Goal: Task Accomplishment & Management: Manage account settings

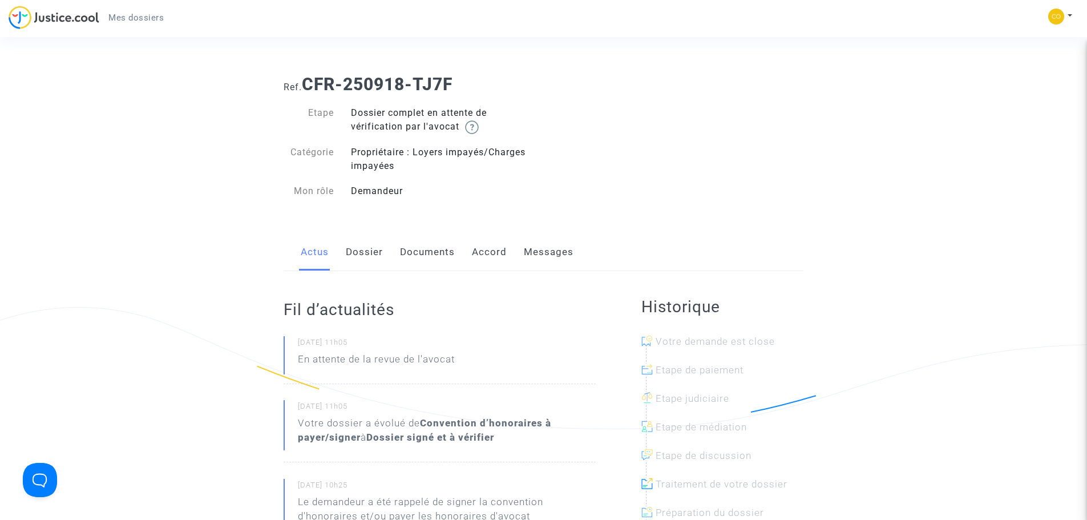
click at [151, 15] on span "Mes dossiers" at bounding box center [135, 18] width 55 height 10
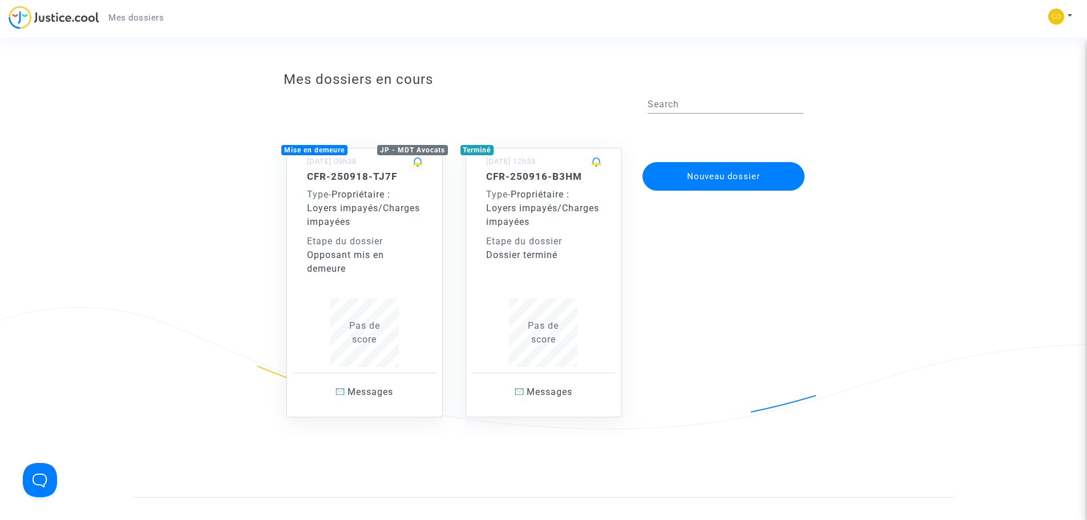
click at [421, 244] on div "Etape du dossier" at bounding box center [364, 241] width 115 height 14
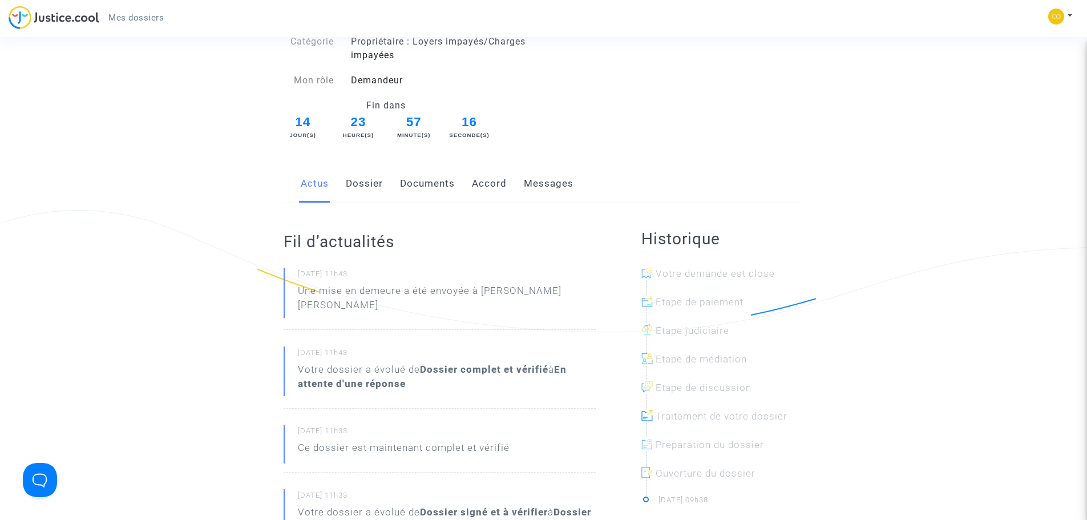
scroll to position [114, 0]
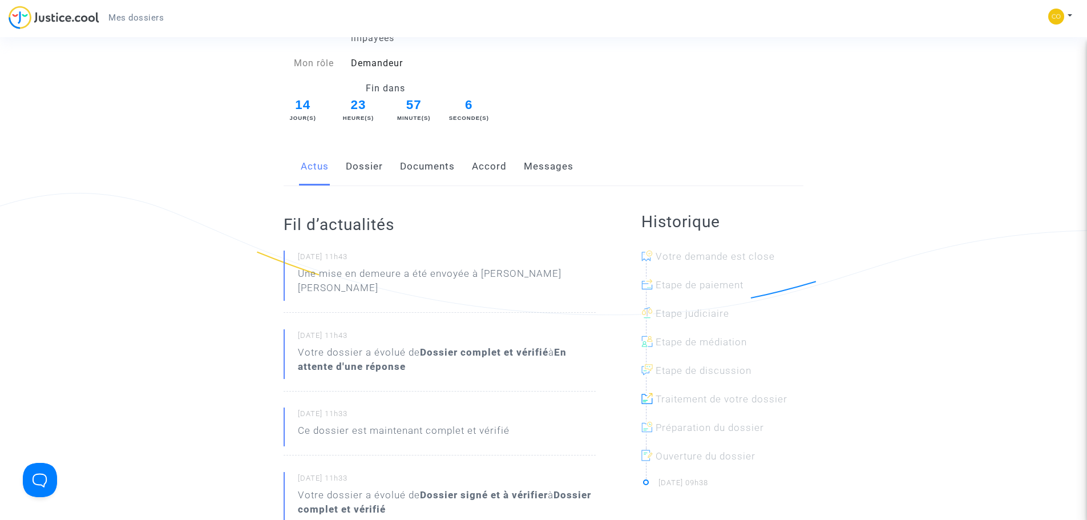
click at [374, 165] on link "Dossier" at bounding box center [364, 167] width 37 height 38
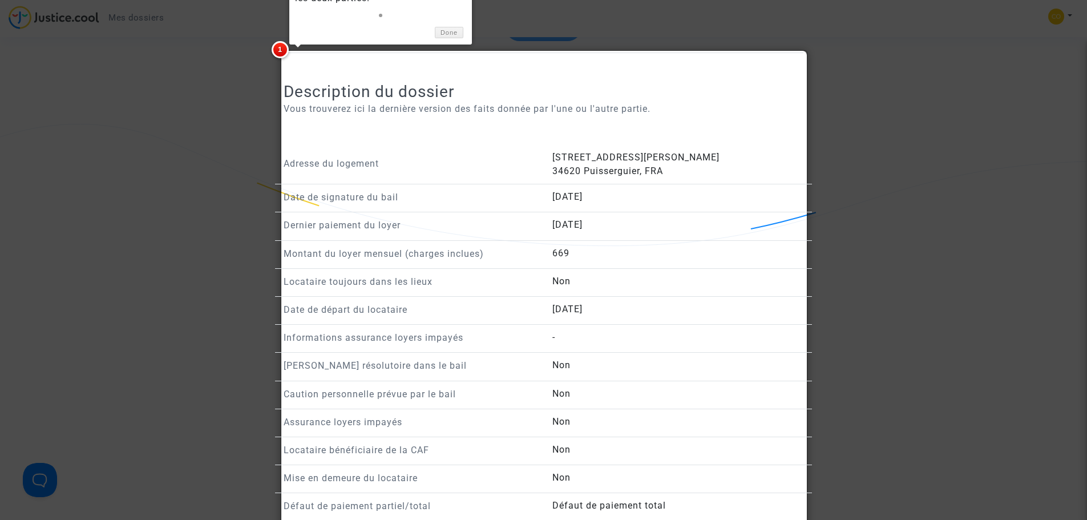
scroll to position [799, 0]
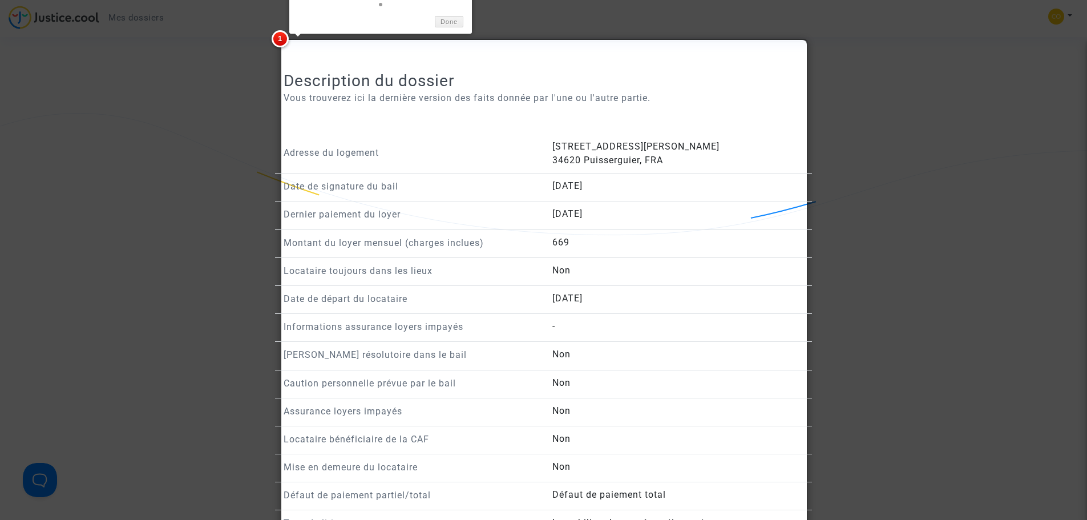
drag, startPoint x: 955, startPoint y: 258, endPoint x: 946, endPoint y: 259, distance: 8.6
click at [948, 259] on div at bounding box center [543, 260] width 1087 height 520
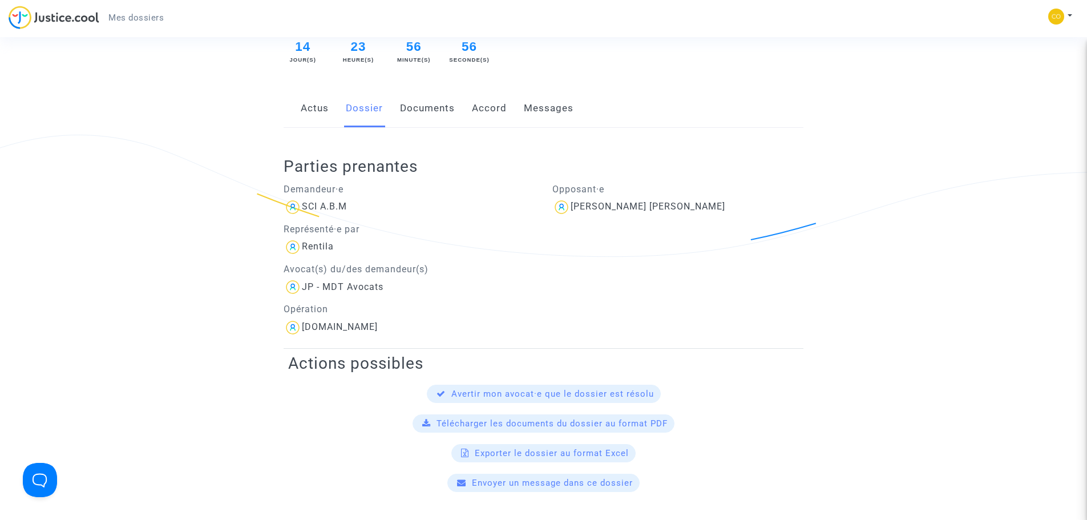
scroll to position [171, 0]
click at [428, 107] on link "Documents" at bounding box center [427, 110] width 55 height 38
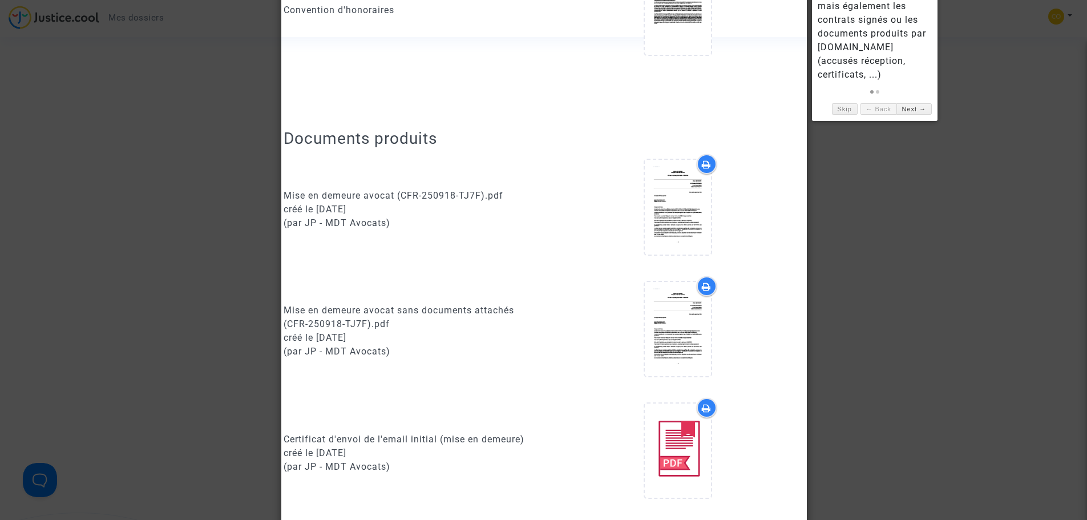
scroll to position [456, 0]
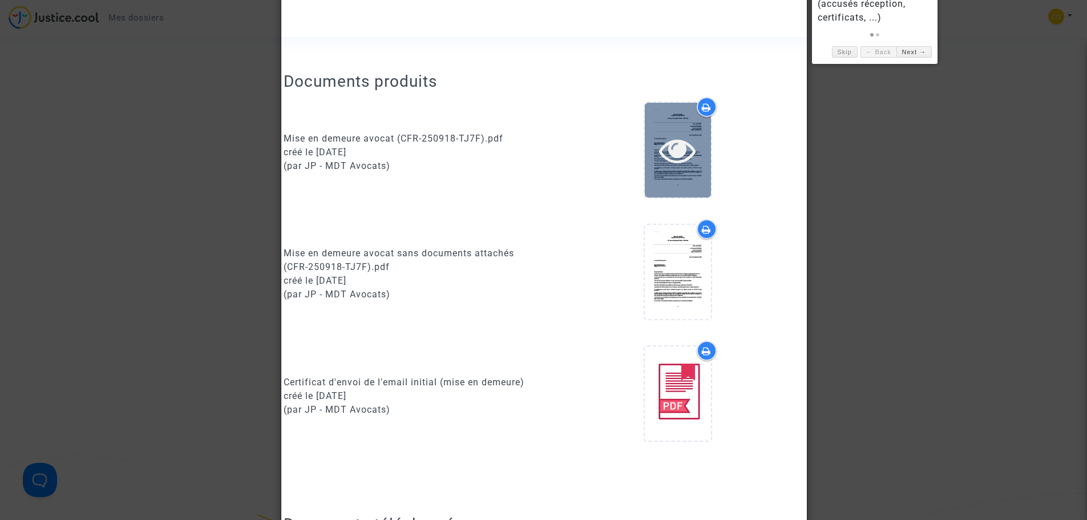
click at [672, 146] on icon at bounding box center [677, 150] width 37 height 37
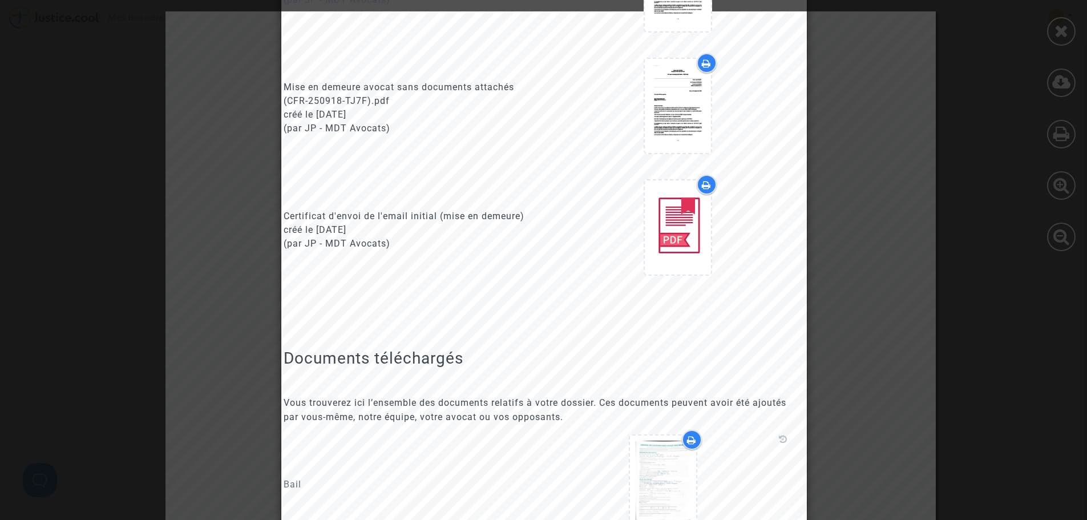
scroll to position [685, 0]
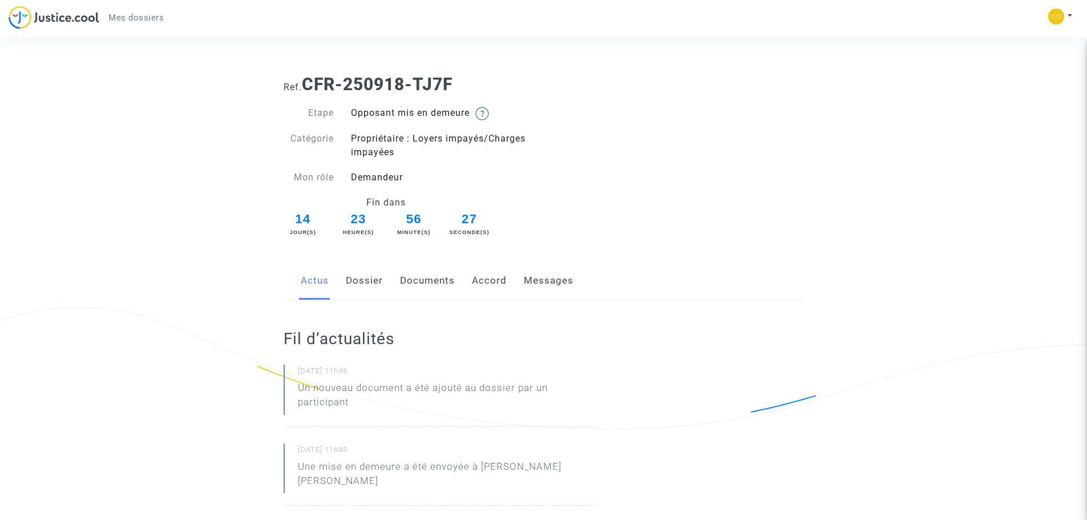
click at [406, 282] on link "Documents" at bounding box center [427, 281] width 55 height 38
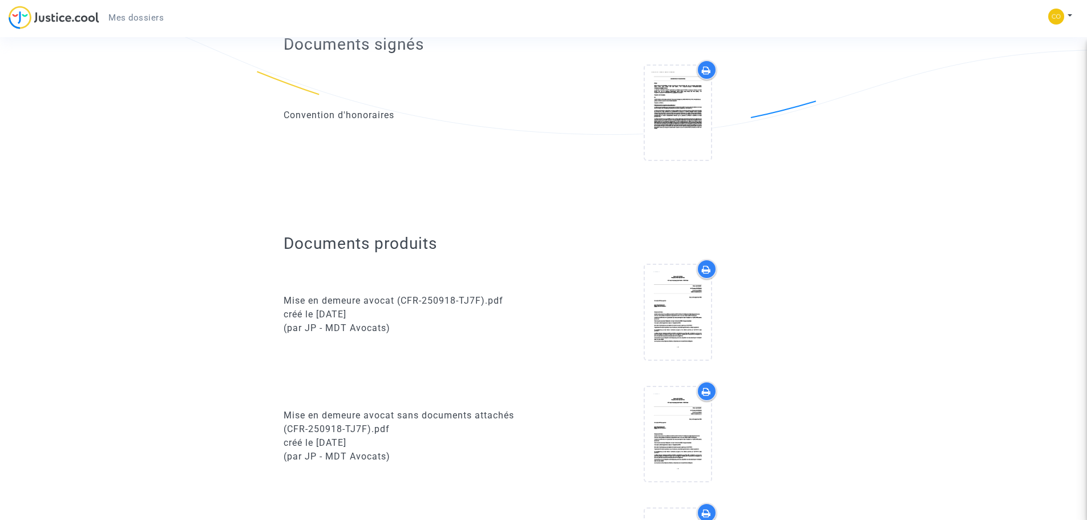
scroll to position [399, 0]
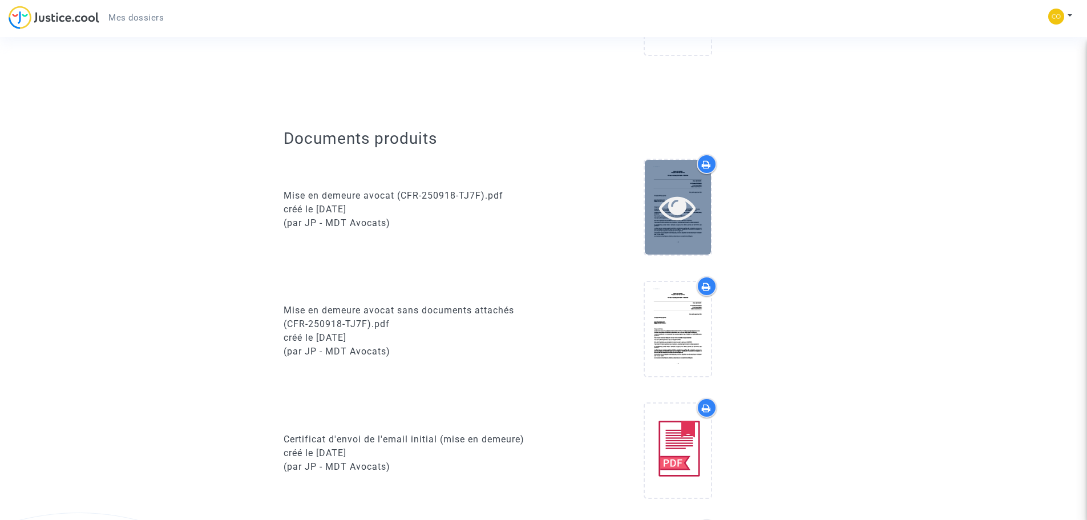
click at [688, 217] on icon at bounding box center [677, 207] width 37 height 37
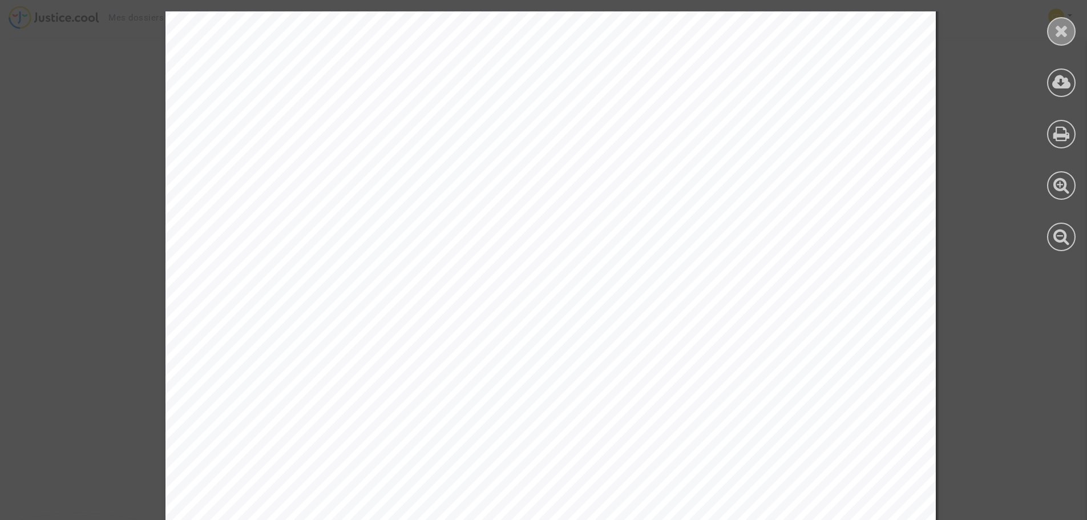
click at [1065, 19] on div at bounding box center [1061, 31] width 29 height 29
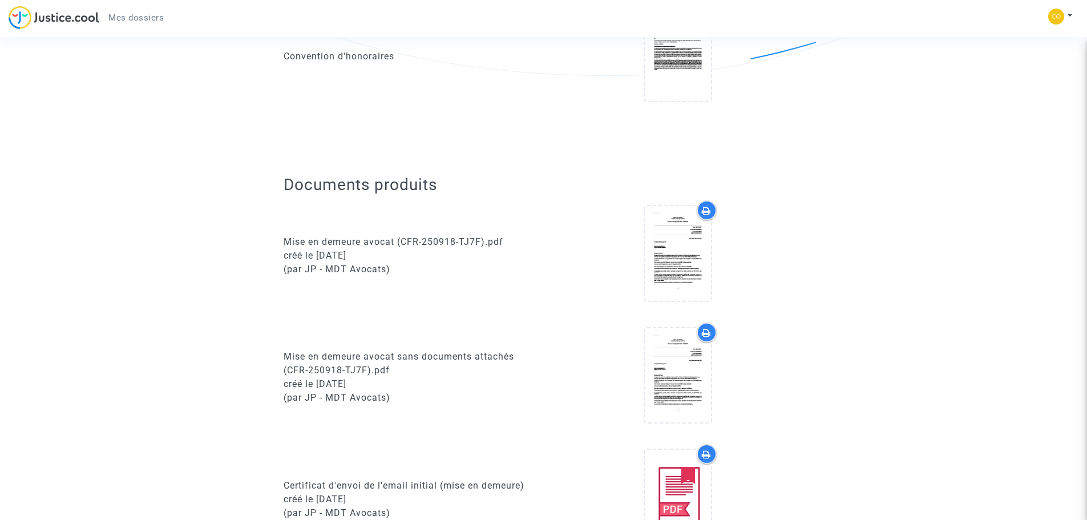
scroll to position [114, 0]
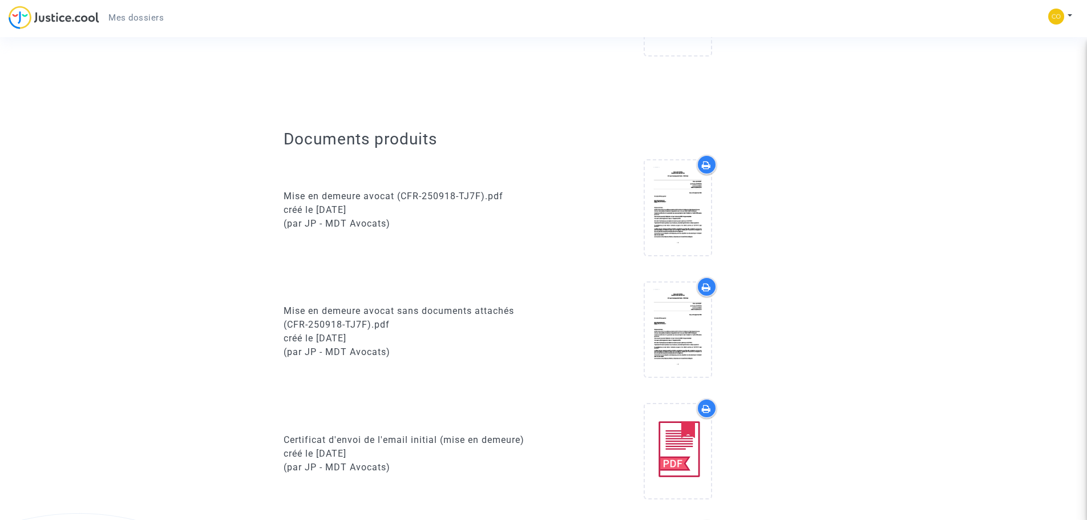
scroll to position [399, 0]
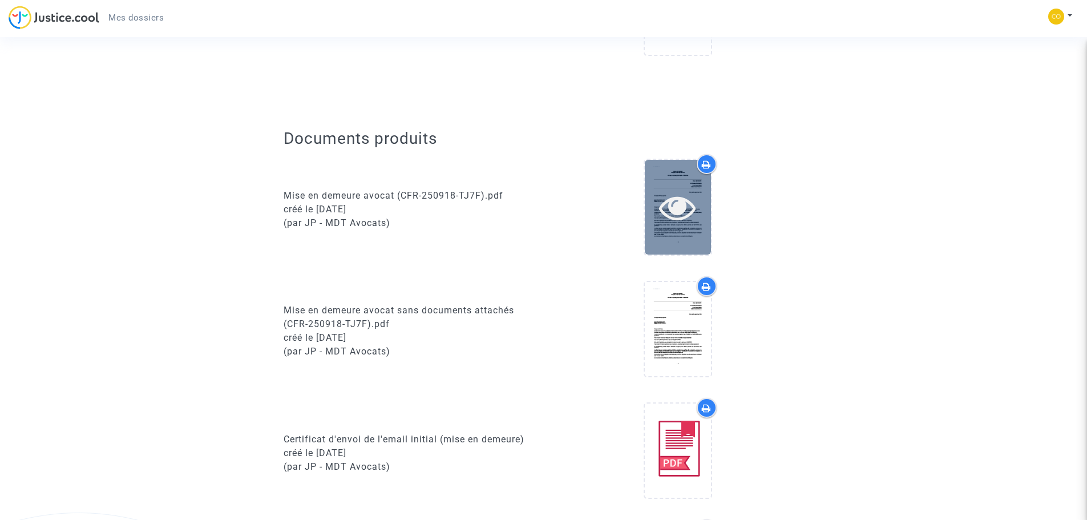
click at [674, 205] on icon at bounding box center [677, 207] width 37 height 37
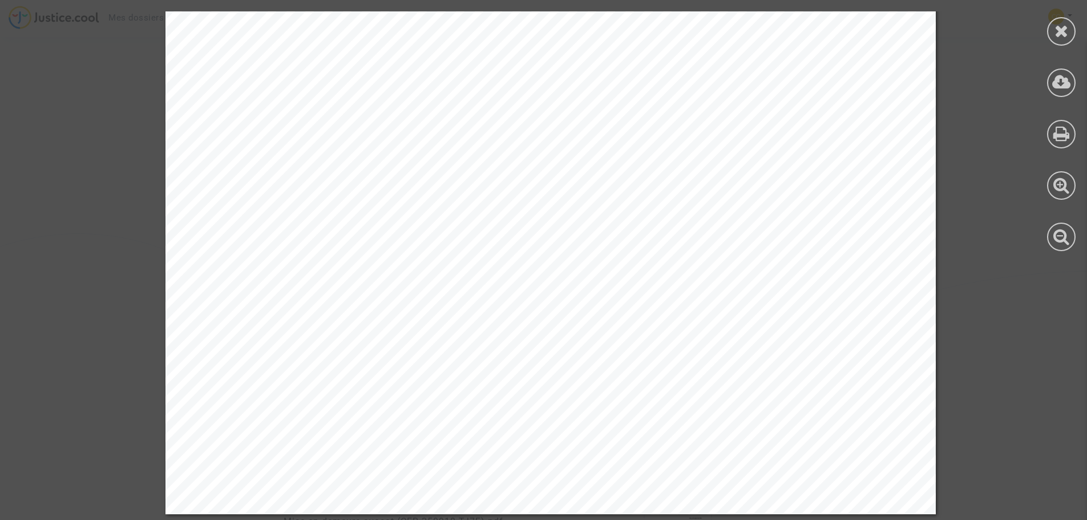
scroll to position [0, 0]
click at [1047, 29] on div at bounding box center [1061, 31] width 29 height 29
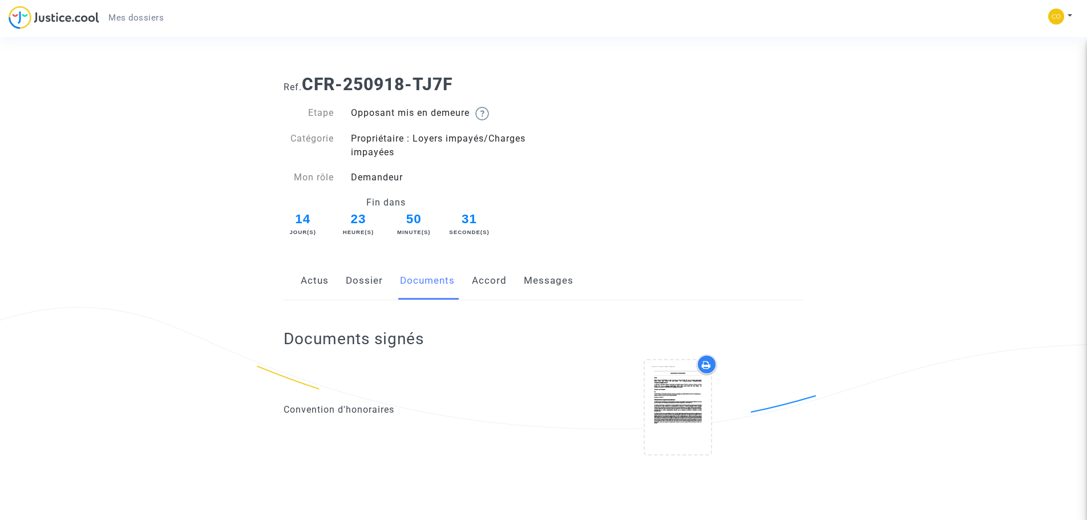
click at [373, 285] on link "Dossier" at bounding box center [364, 281] width 37 height 38
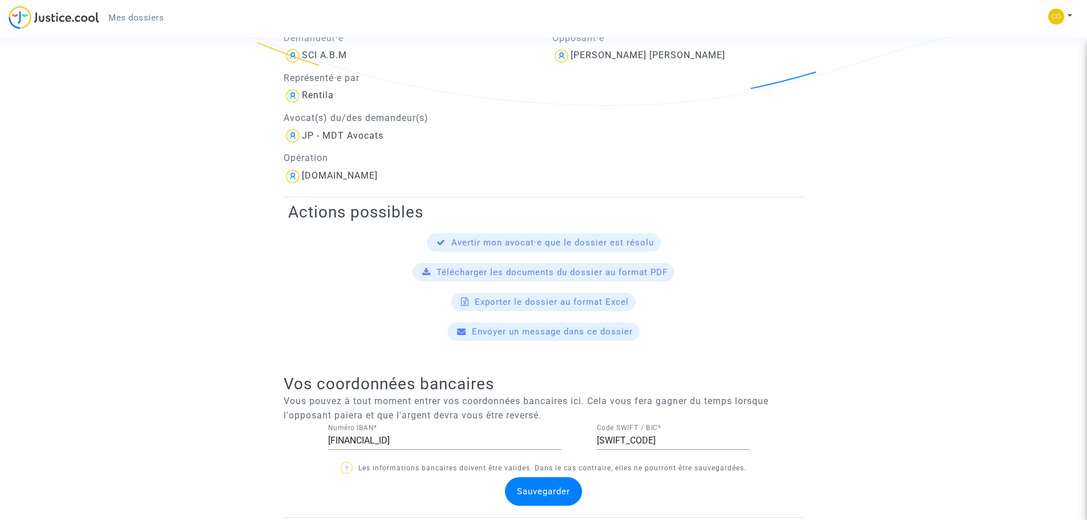
scroll to position [161, 0]
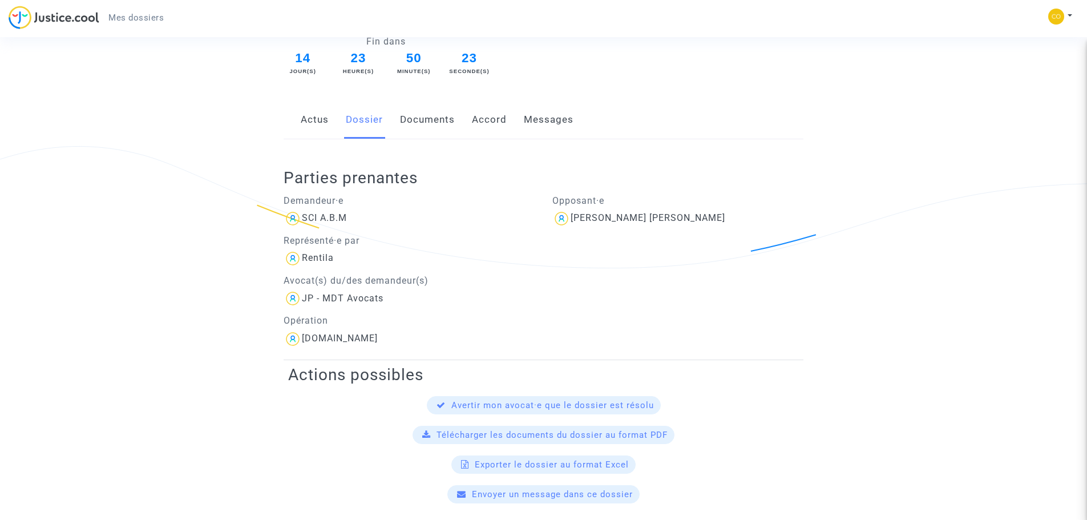
click at [499, 124] on link "Accord" at bounding box center [489, 120] width 35 height 38
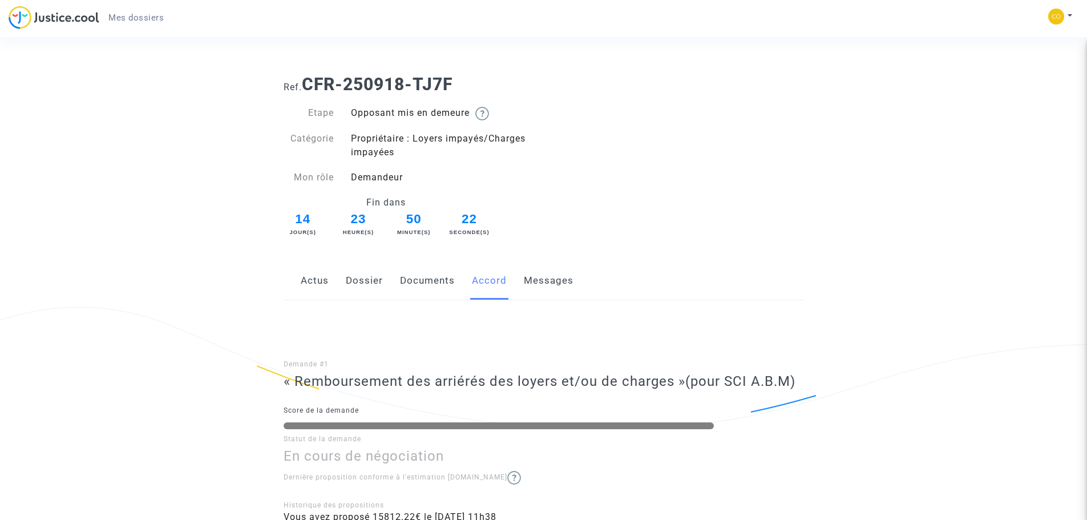
click at [436, 274] on link "Documents" at bounding box center [427, 281] width 55 height 38
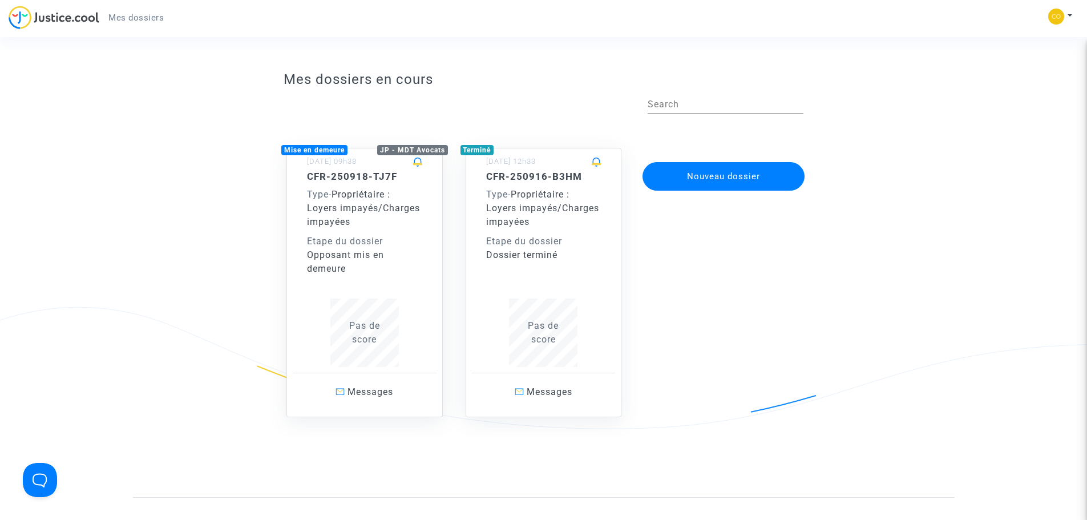
click at [396, 222] on div "Type - Propriétaire : Loyers impayés/Charges impayées" at bounding box center [364, 208] width 115 height 41
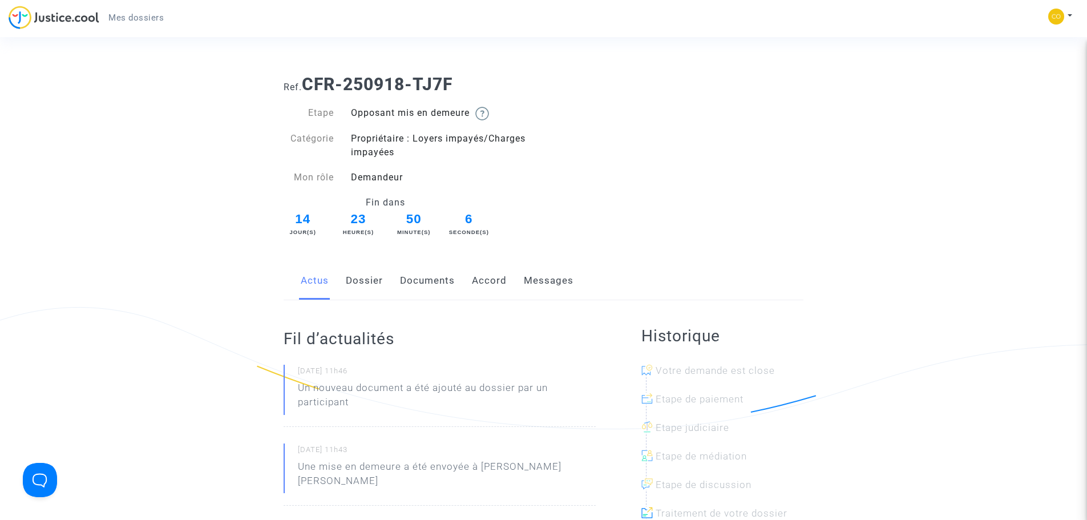
scroll to position [114, 0]
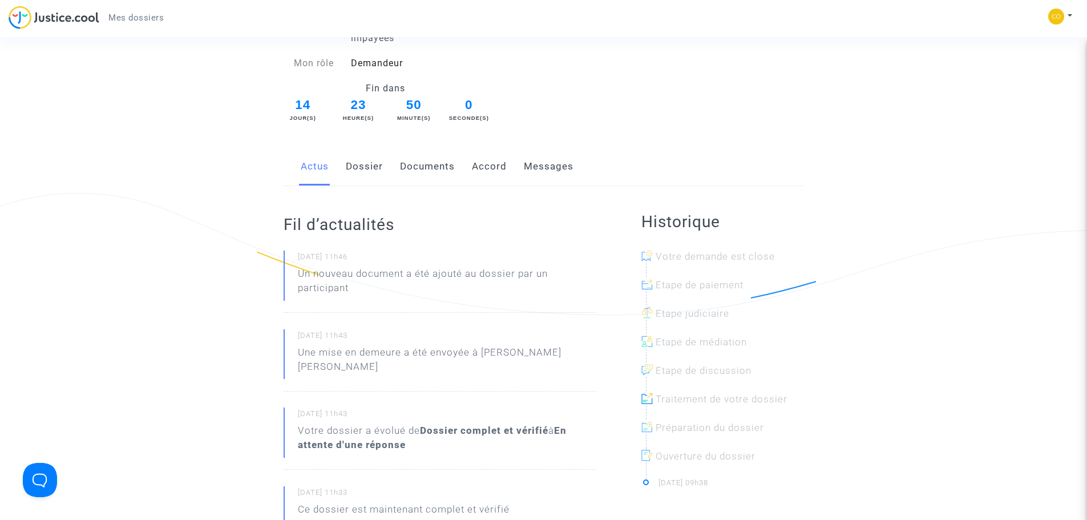
click at [424, 163] on link "Documents" at bounding box center [427, 167] width 55 height 38
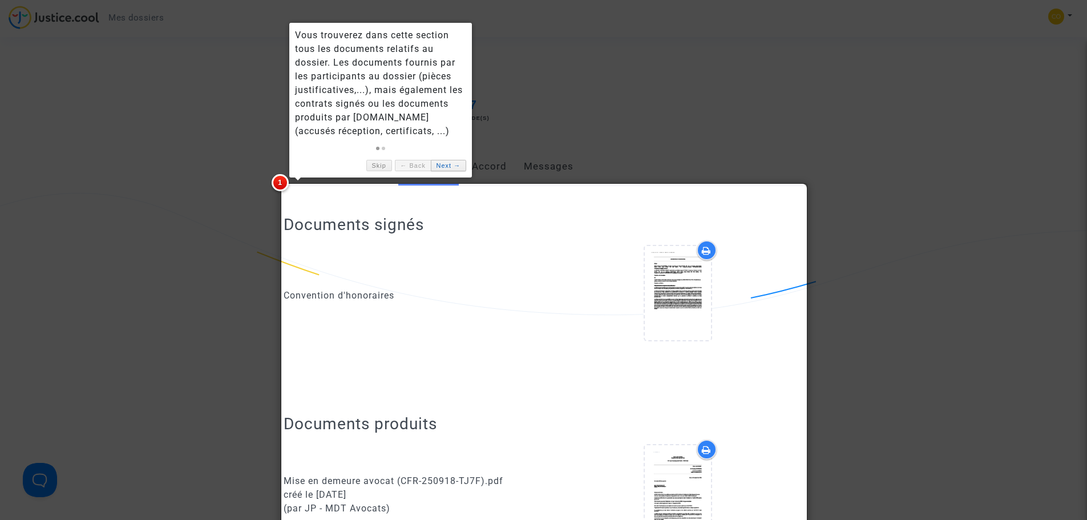
click at [450, 163] on link "Next →" at bounding box center [448, 166] width 35 height 12
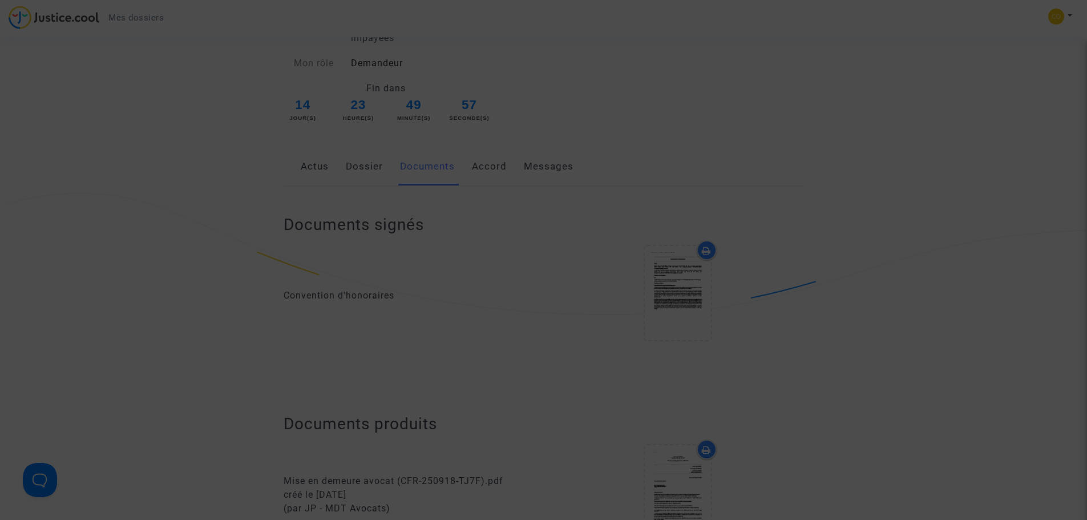
scroll to position [893, 0]
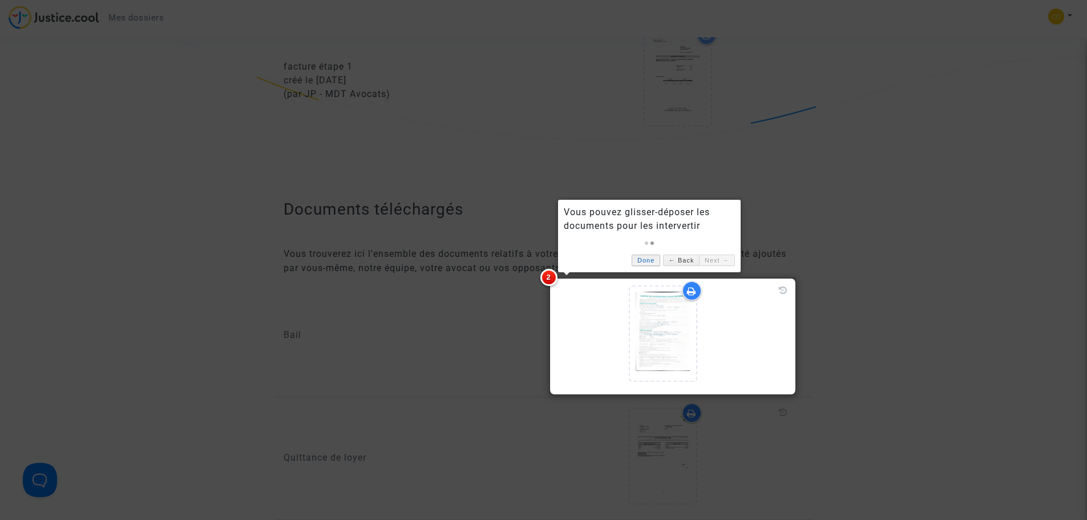
click at [634, 260] on link "Done" at bounding box center [646, 260] width 29 height 12
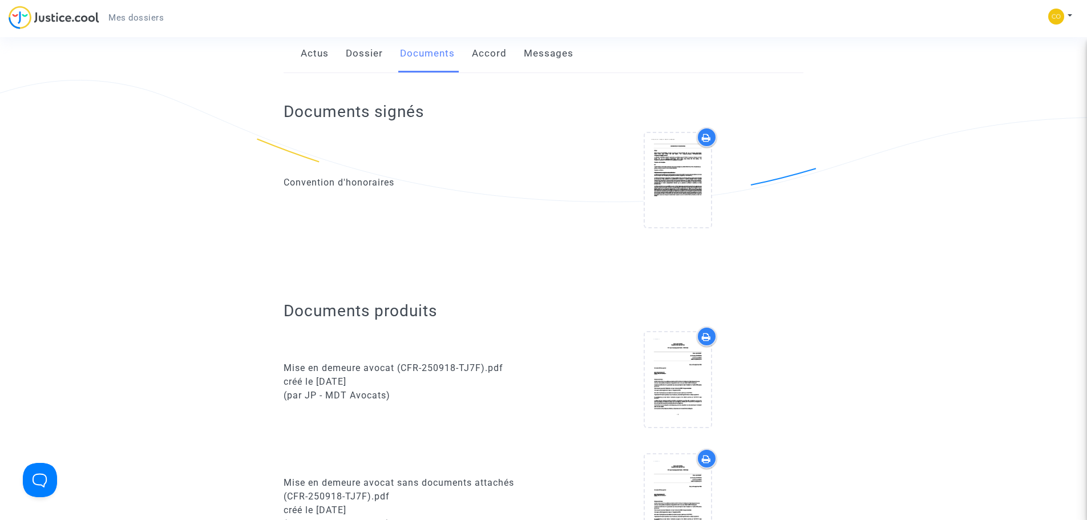
scroll to position [209, 0]
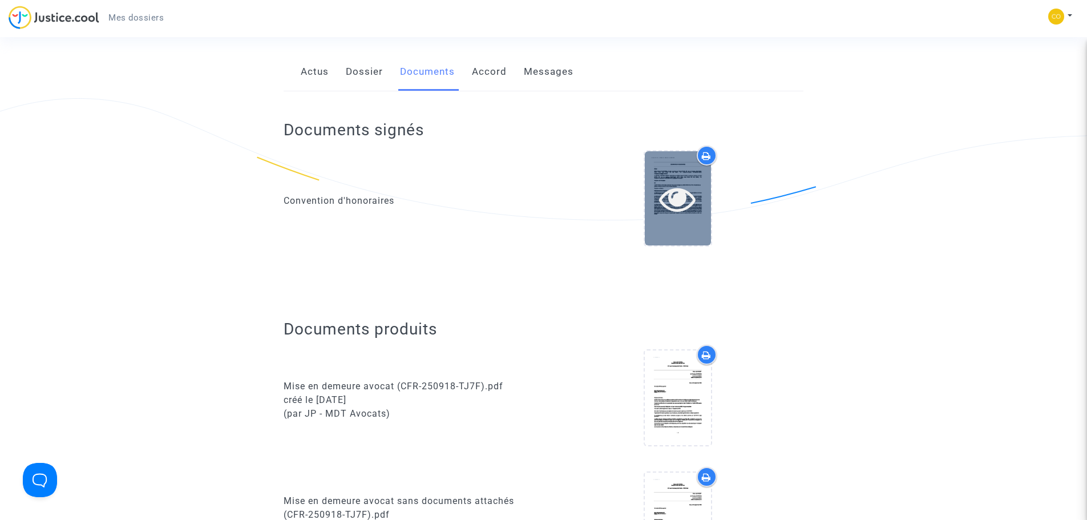
click at [679, 192] on icon at bounding box center [677, 198] width 37 height 37
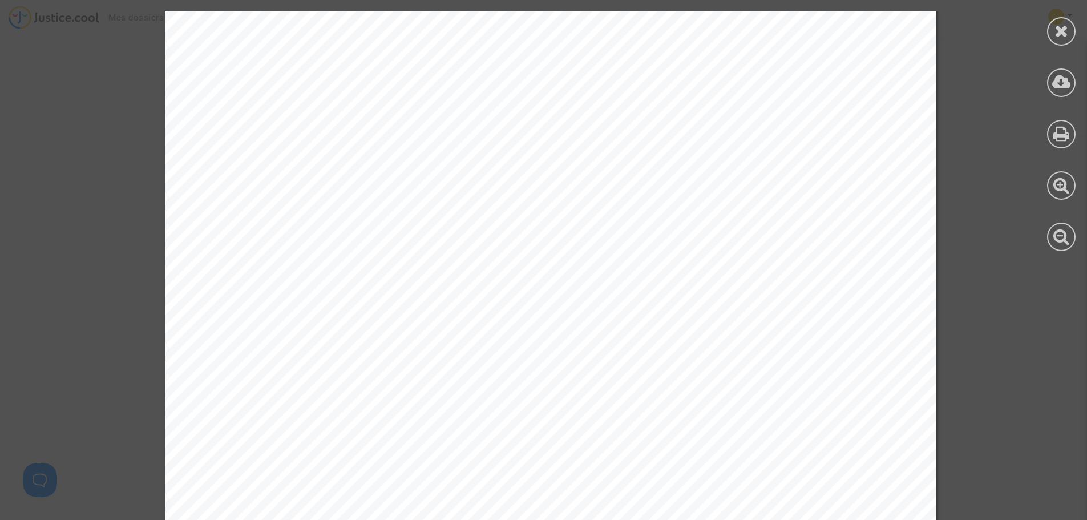
scroll to position [5762, 0]
click at [1049, 26] on div at bounding box center [1061, 31] width 29 height 29
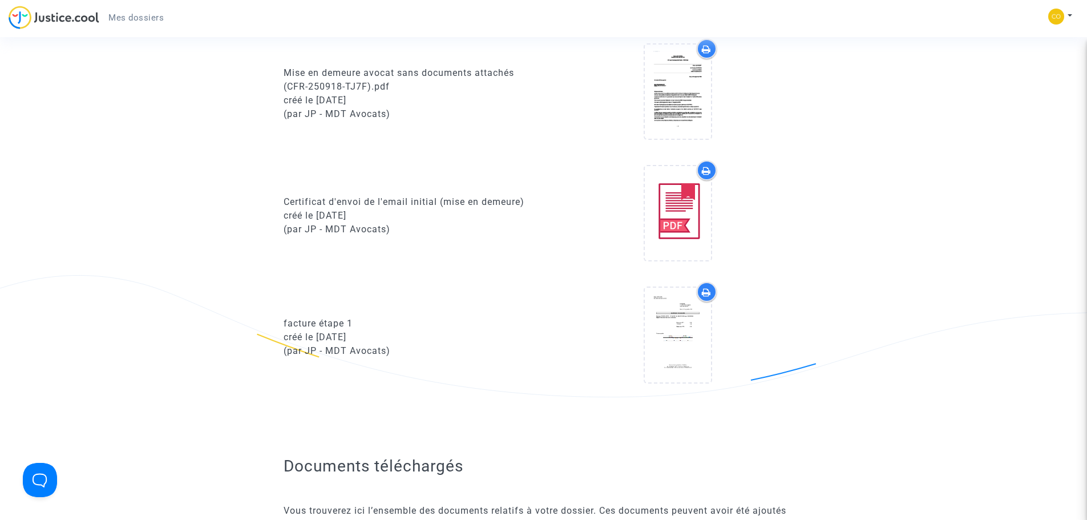
scroll to position [722, 0]
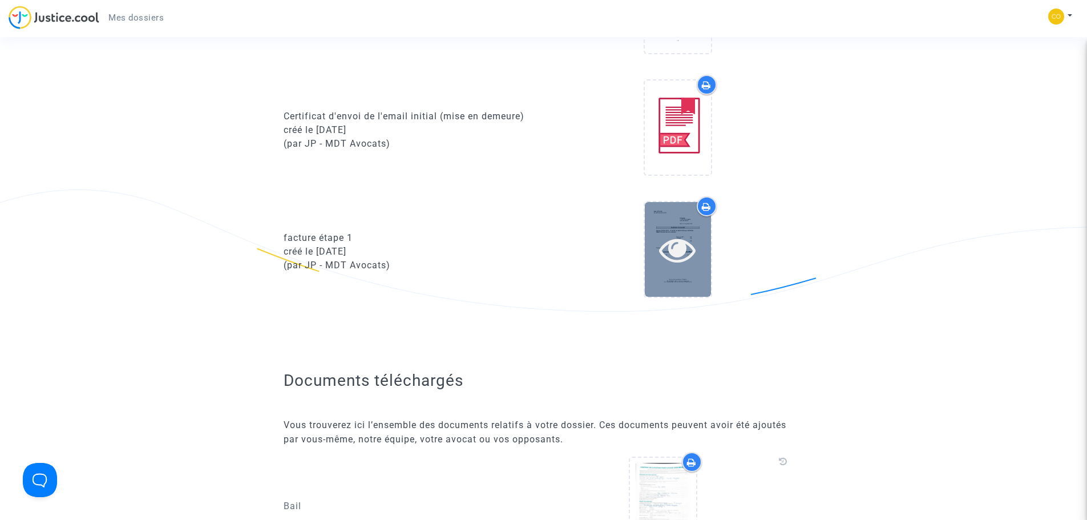
click at [673, 243] on icon at bounding box center [677, 249] width 37 height 37
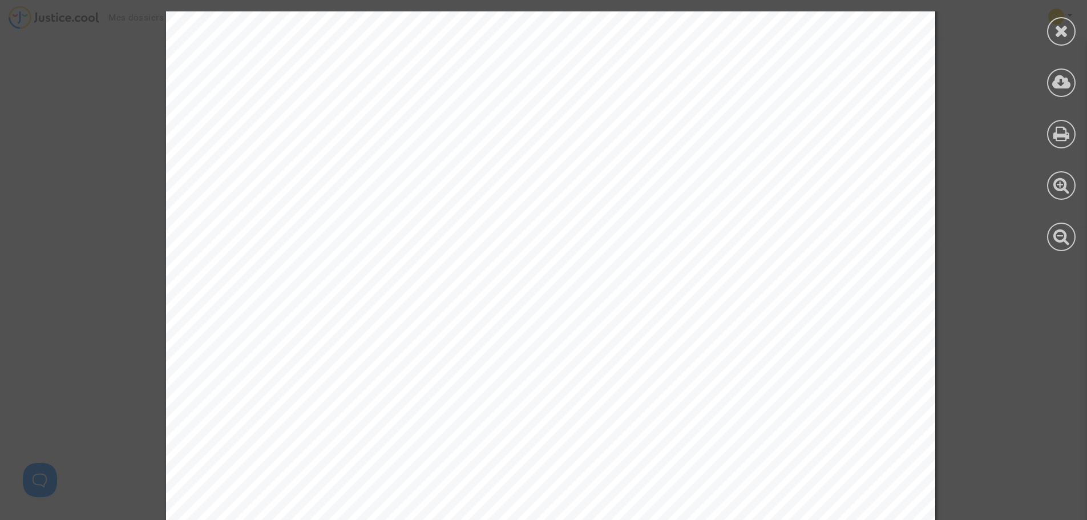
scroll to position [399, 0]
click at [1064, 91] on div at bounding box center [1061, 82] width 29 height 29
click at [1062, 30] on icon at bounding box center [1061, 30] width 14 height 17
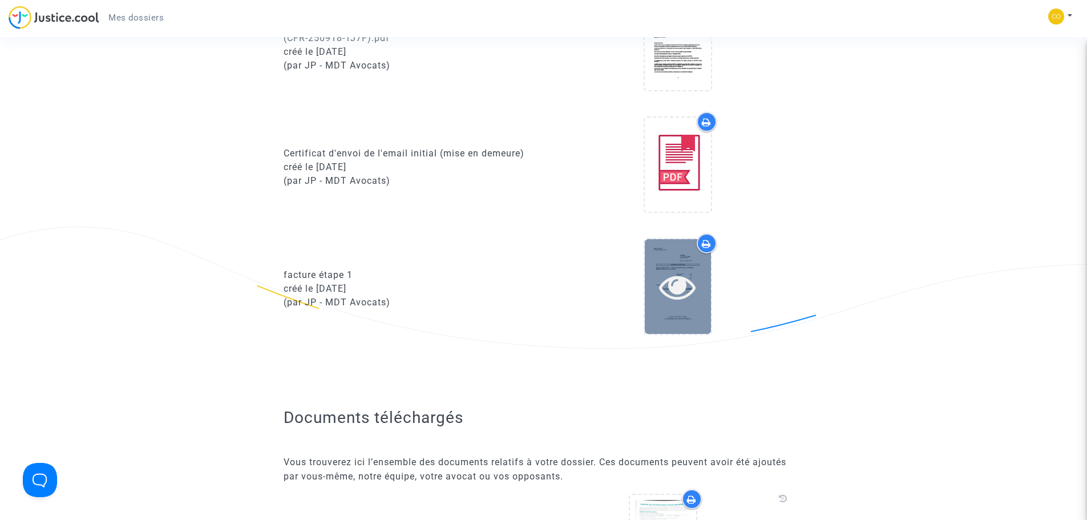
scroll to position [665, 0]
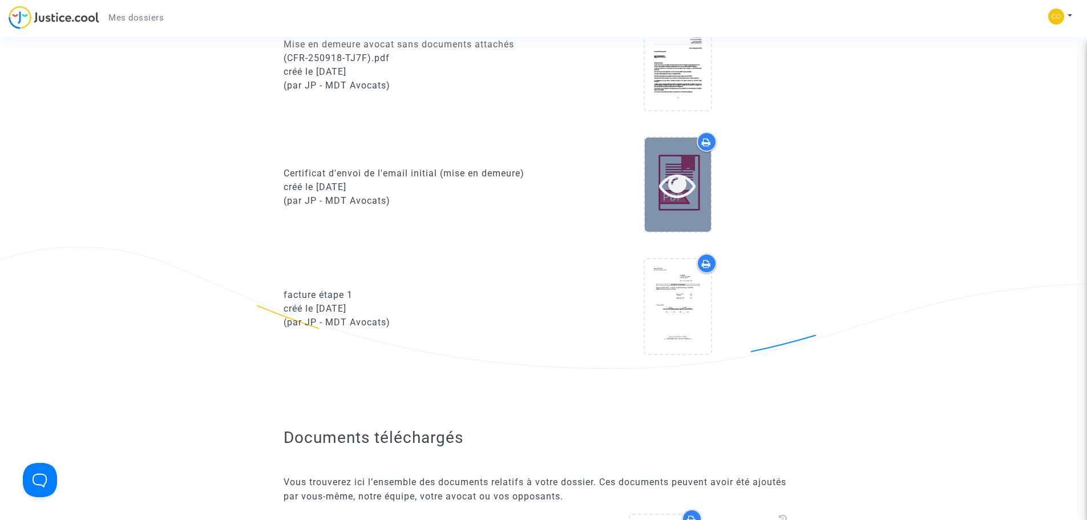
click at [675, 189] on icon at bounding box center [677, 185] width 37 height 37
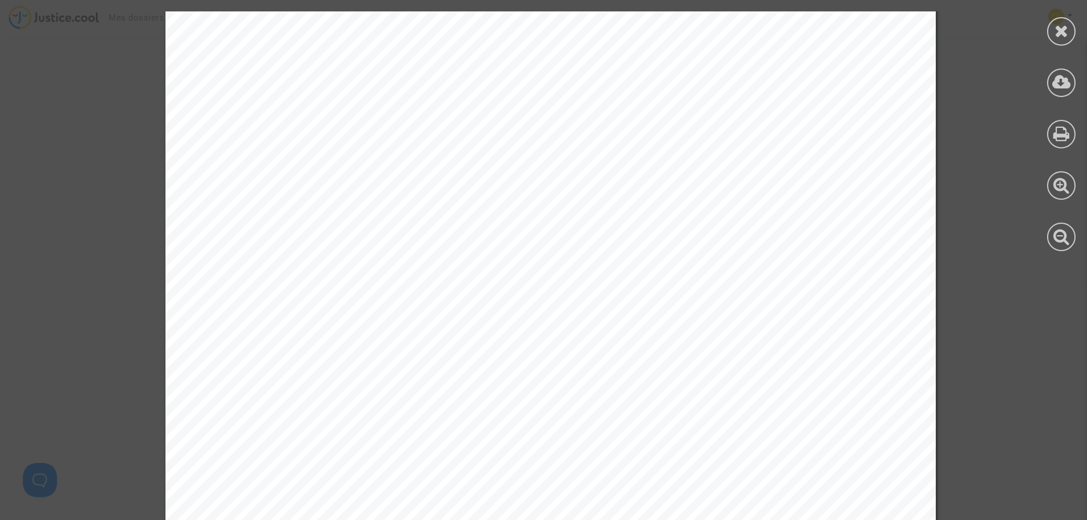
scroll to position [0, 0]
click at [1070, 26] on div at bounding box center [1061, 31] width 29 height 29
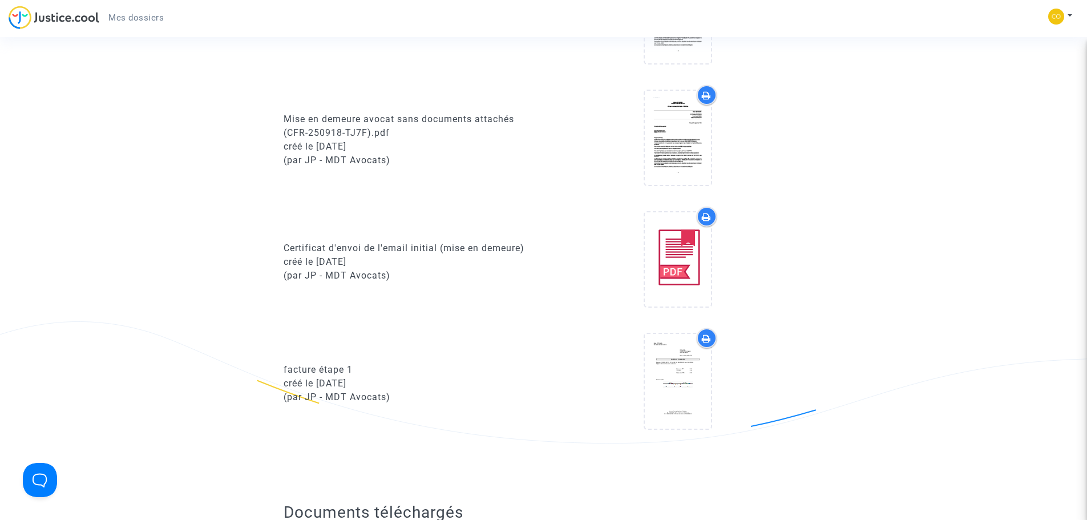
scroll to position [494, 0]
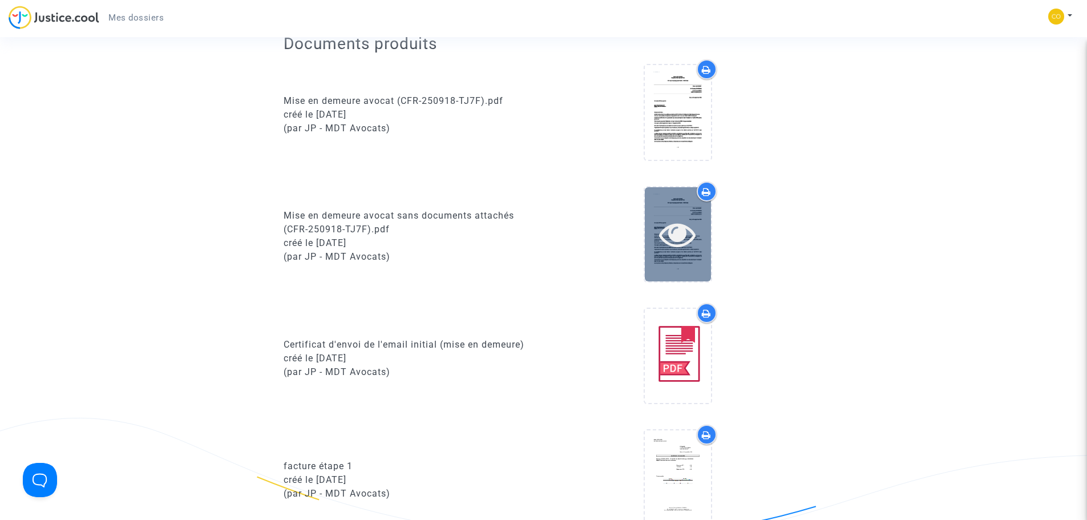
click at [667, 231] on icon at bounding box center [677, 234] width 37 height 37
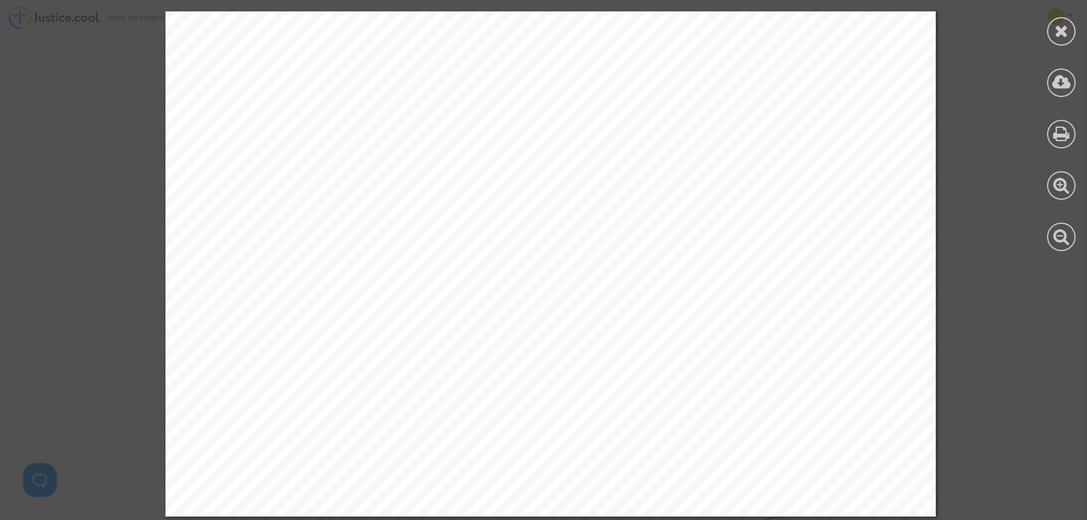
scroll to position [1689, 0]
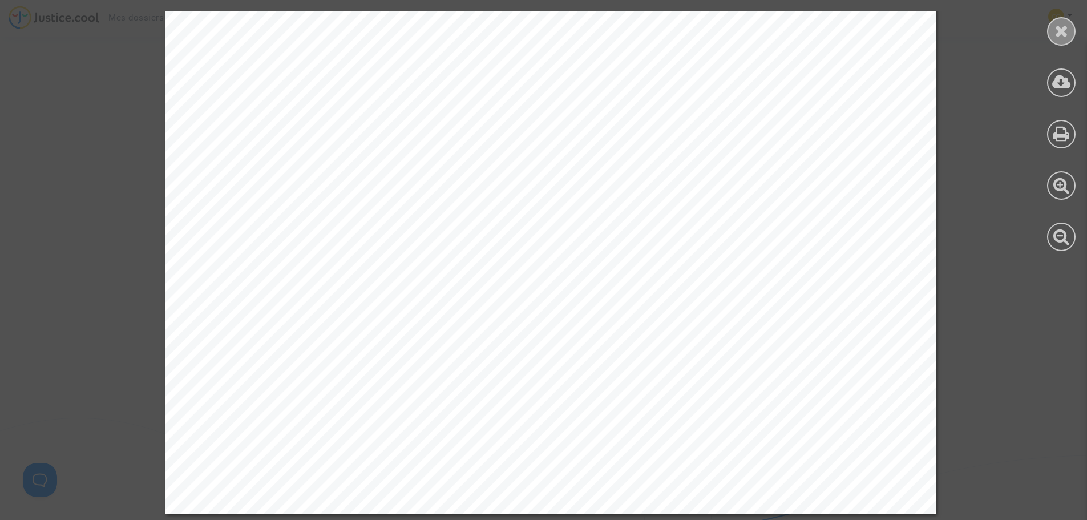
click at [1055, 30] on icon at bounding box center [1061, 30] width 14 height 17
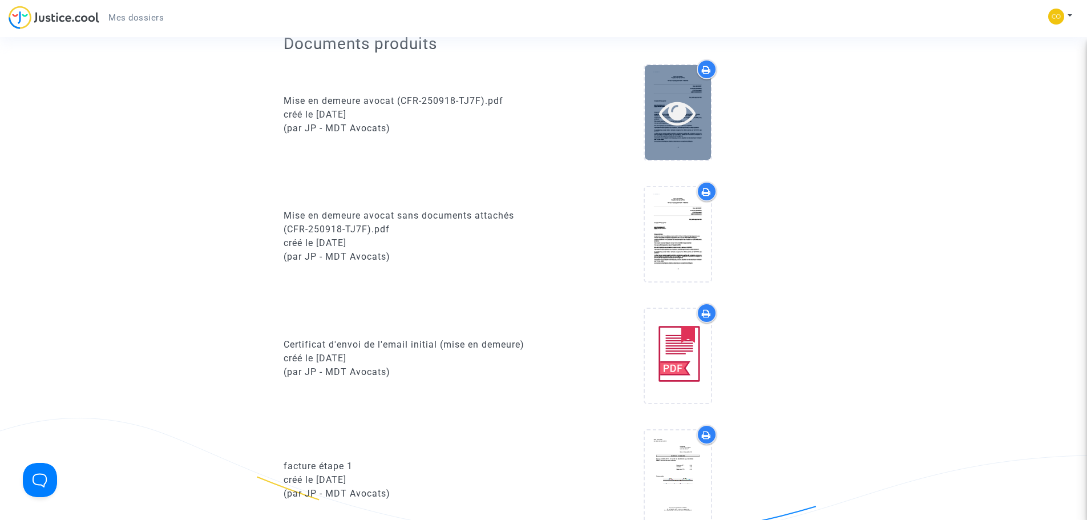
click at [691, 100] on icon at bounding box center [677, 112] width 37 height 37
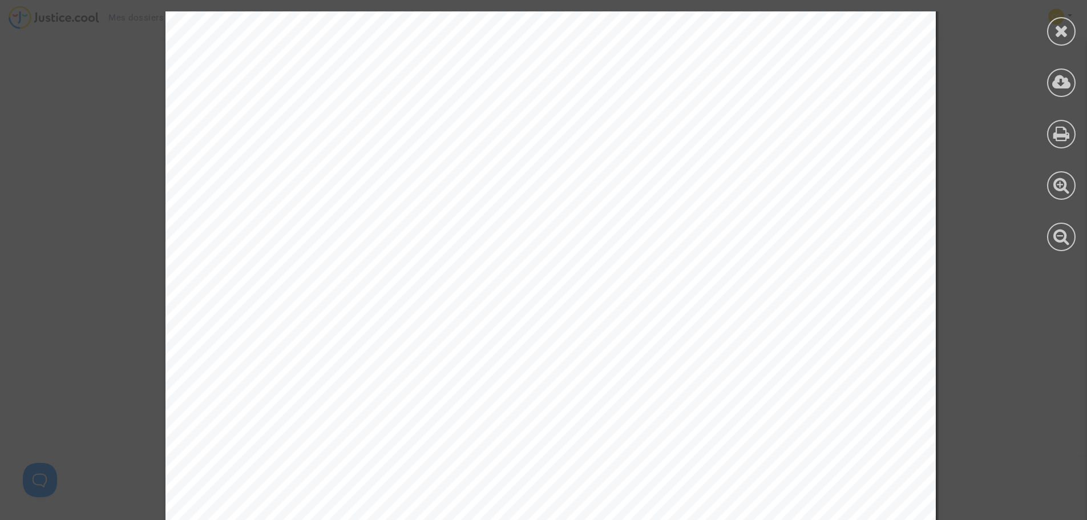
scroll to position [91, 0]
click at [1054, 87] on icon at bounding box center [1061, 82] width 19 height 17
